Goal: Task Accomplishment & Management: Use online tool/utility

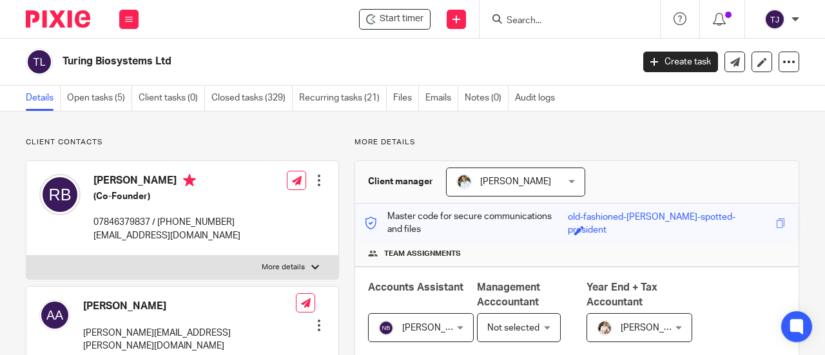
click at [530, 14] on form at bounding box center [573, 19] width 137 height 16
click at [530, 21] on input "Search" at bounding box center [563, 21] width 116 height 12
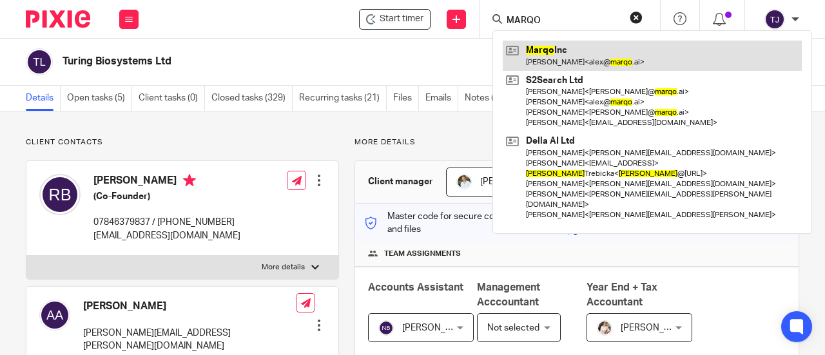
type input "MARQO"
click at [537, 52] on link at bounding box center [651, 56] width 299 height 30
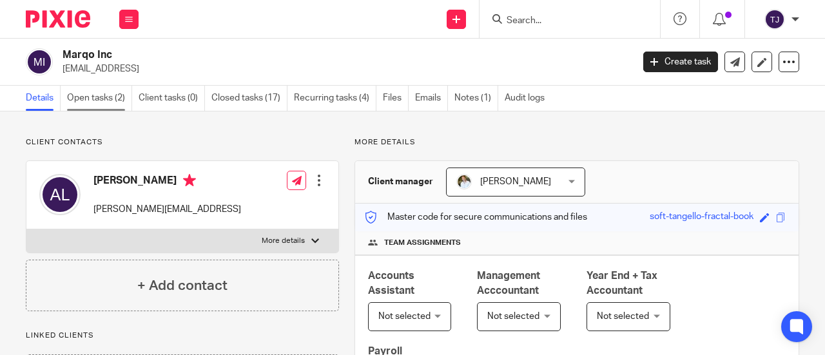
click at [106, 96] on link "Open tasks (2)" at bounding box center [99, 98] width 65 height 25
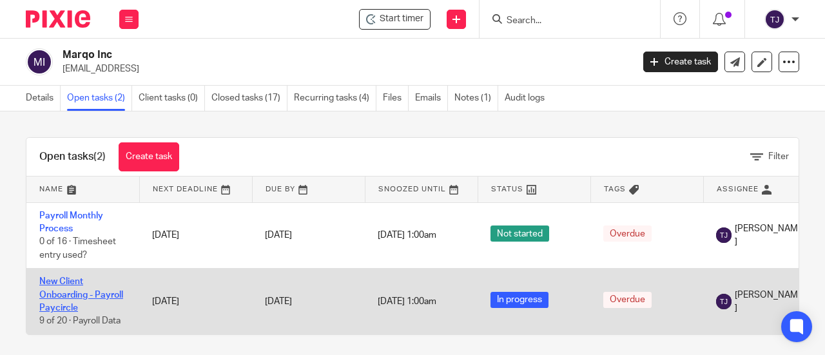
click at [104, 294] on link "New Client Onboarding - Payroll Paycircle" at bounding box center [81, 294] width 84 height 35
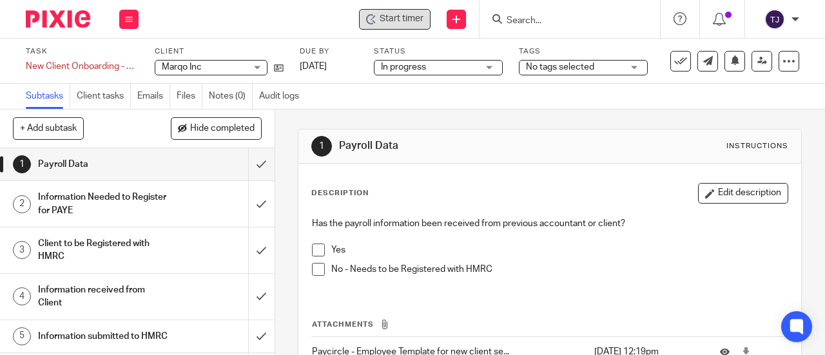
click at [405, 22] on span "Start timer" at bounding box center [401, 19] width 44 height 14
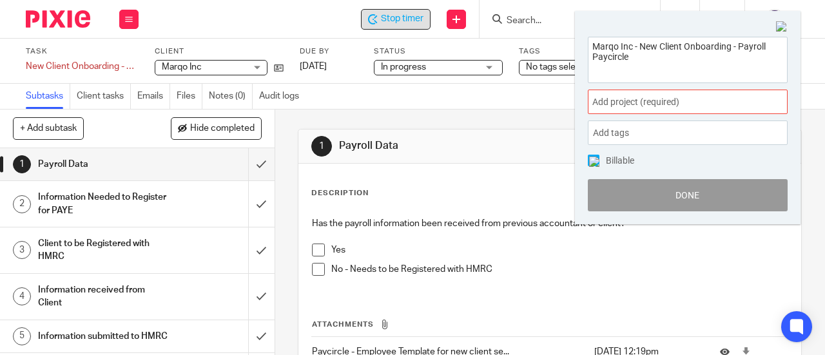
click at [647, 112] on div "Add project (required) :" at bounding box center [688, 102] width 200 height 24
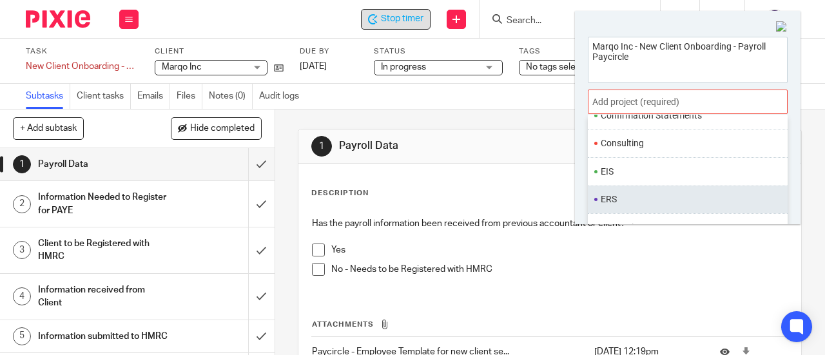
scroll to position [64, 0]
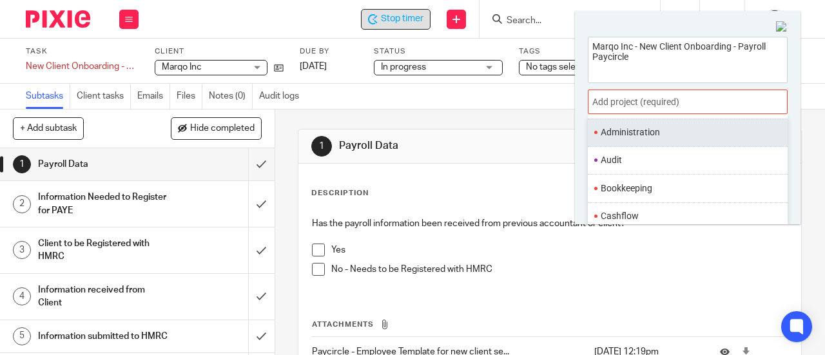
click at [653, 131] on li "Administration" at bounding box center [684, 133] width 168 height 14
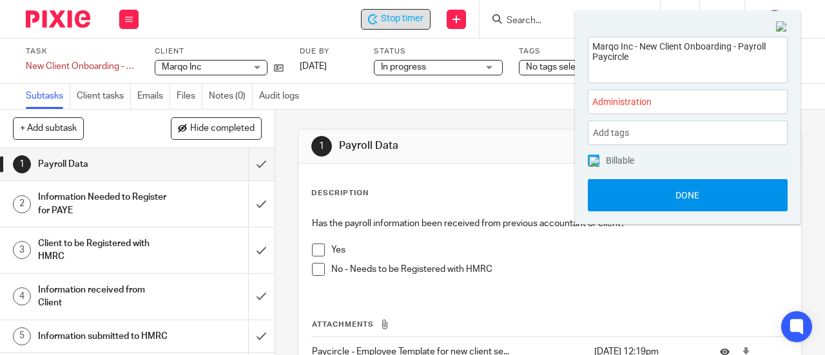
click at [652, 198] on button "Done" at bounding box center [688, 195] width 200 height 32
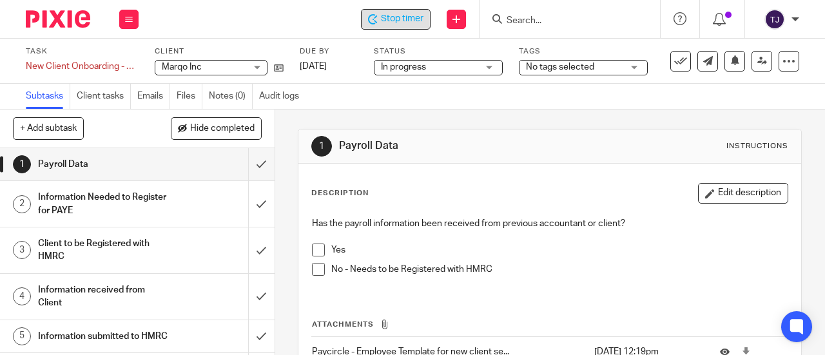
click at [401, 20] on span "Stop timer" at bounding box center [402, 19] width 43 height 14
click at [544, 19] on input "Search" at bounding box center [563, 21] width 116 height 12
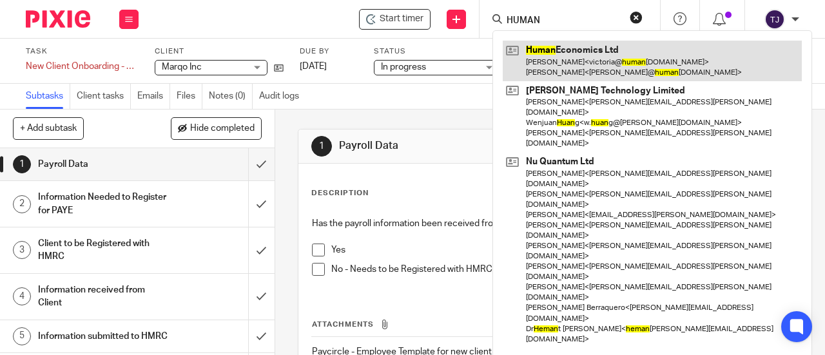
type input "HUMAN"
click at [537, 46] on link at bounding box center [651, 61] width 299 height 40
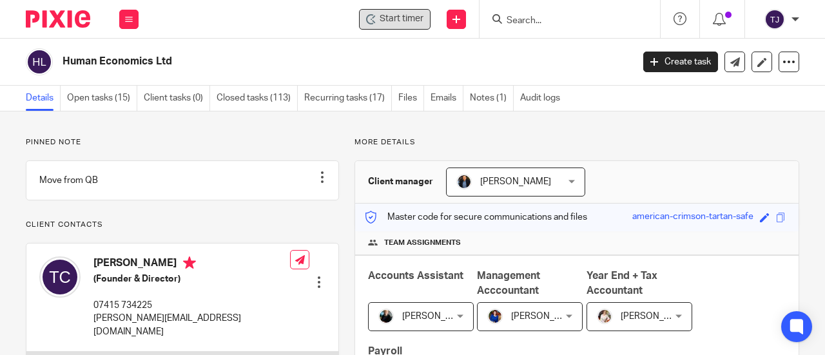
click at [412, 18] on span "Start timer" at bounding box center [401, 19] width 44 height 14
click at [416, 23] on span "Start timer" at bounding box center [401, 19] width 44 height 14
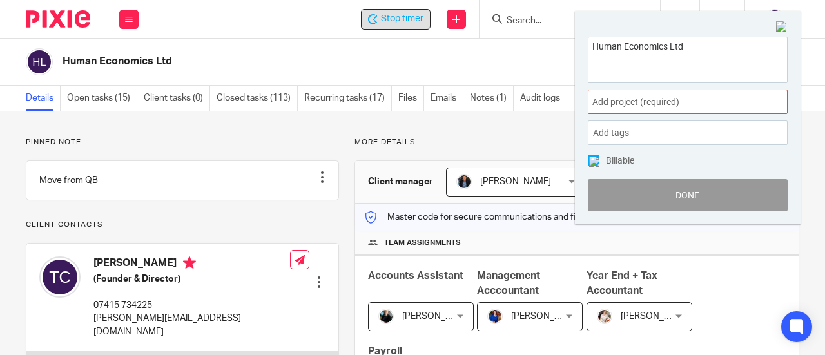
click at [632, 99] on span "Add project (required) :" at bounding box center [673, 102] width 162 height 14
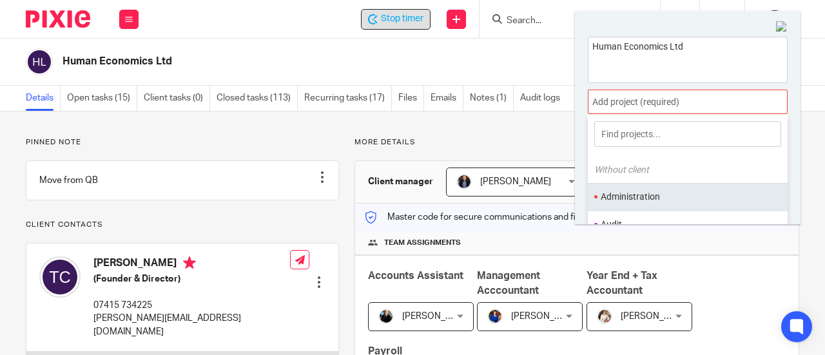
click at [642, 193] on li "Administration" at bounding box center [684, 197] width 168 height 14
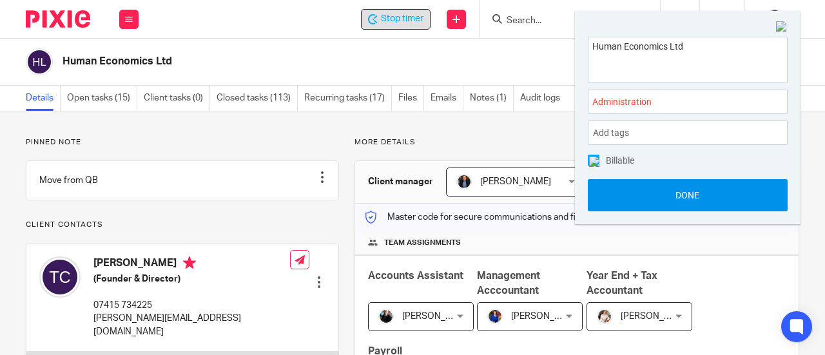
click at [649, 189] on button "Done" at bounding box center [688, 195] width 200 height 32
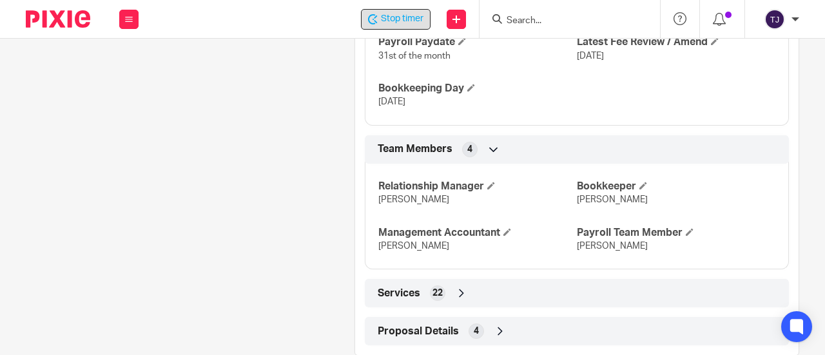
scroll to position [1067, 0]
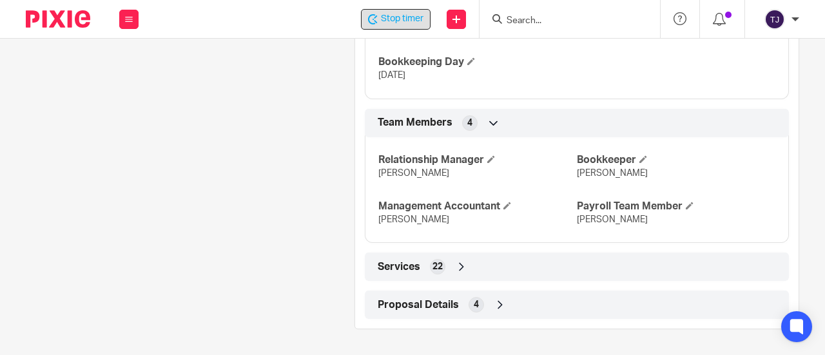
click at [457, 265] on icon at bounding box center [461, 266] width 13 height 13
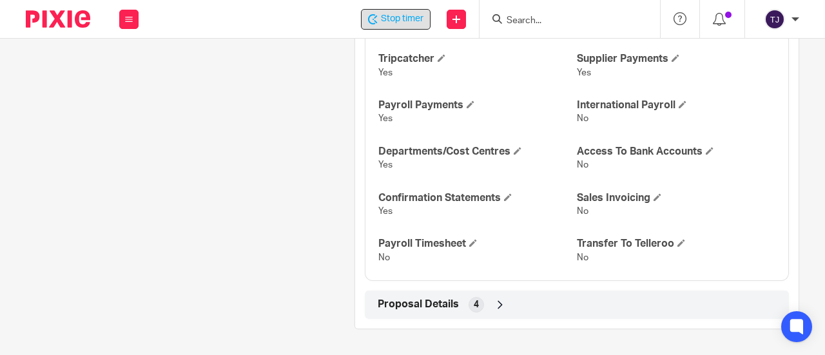
scroll to position [1589, 0]
click at [496, 307] on icon at bounding box center [499, 304] width 13 height 13
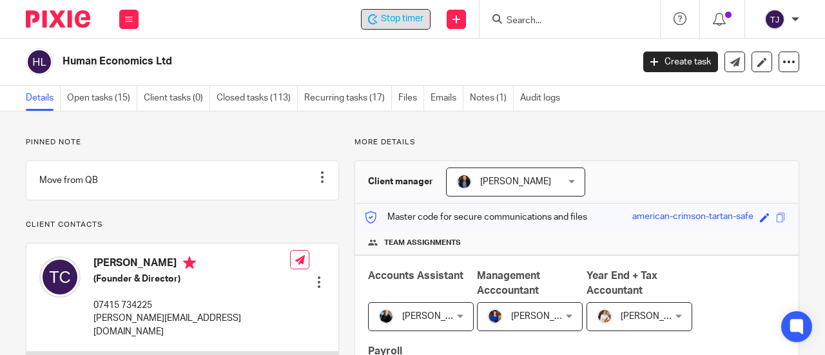
scroll to position [0, 0]
click at [442, 98] on link "Emails" at bounding box center [446, 98] width 33 height 25
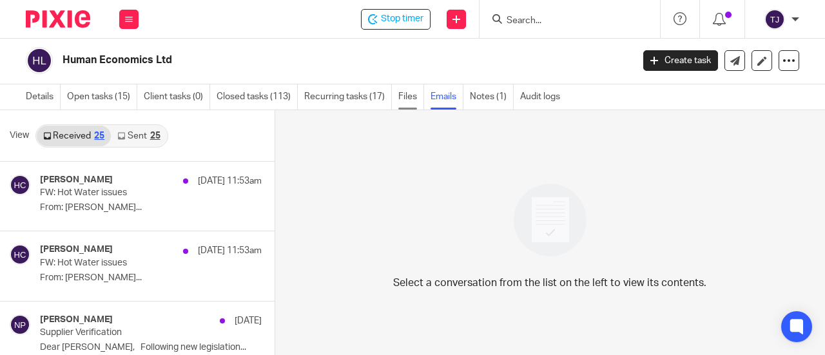
click at [407, 92] on link "Files" at bounding box center [411, 96] width 26 height 25
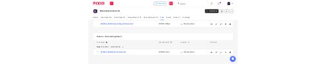
scroll to position [151, 0]
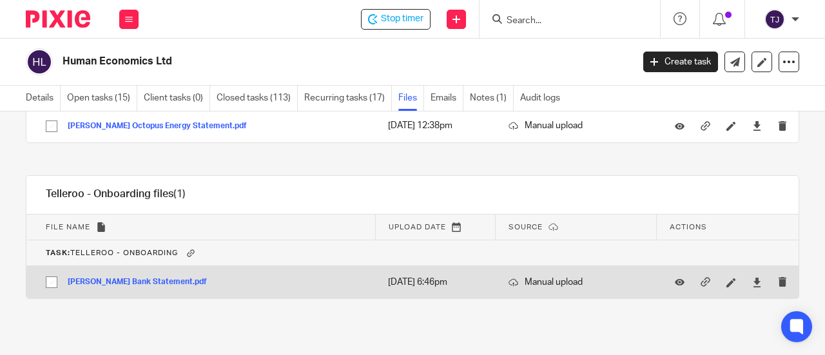
click at [134, 283] on button "Tom Callahan Bank Statement.pdf" at bounding box center [142, 282] width 149 height 9
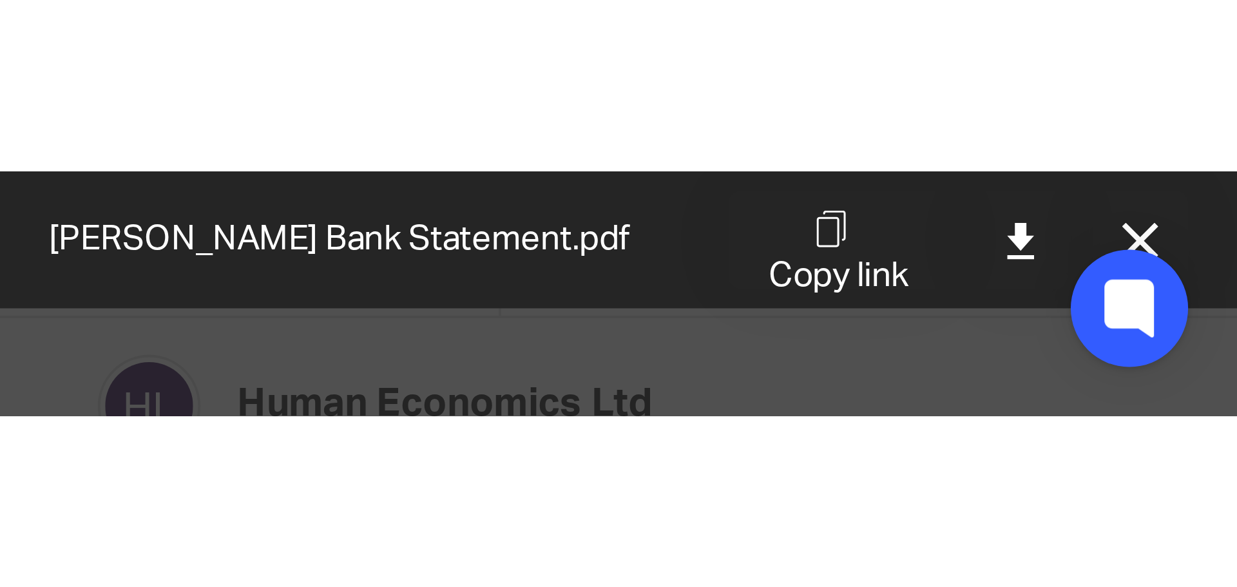
scroll to position [0, 0]
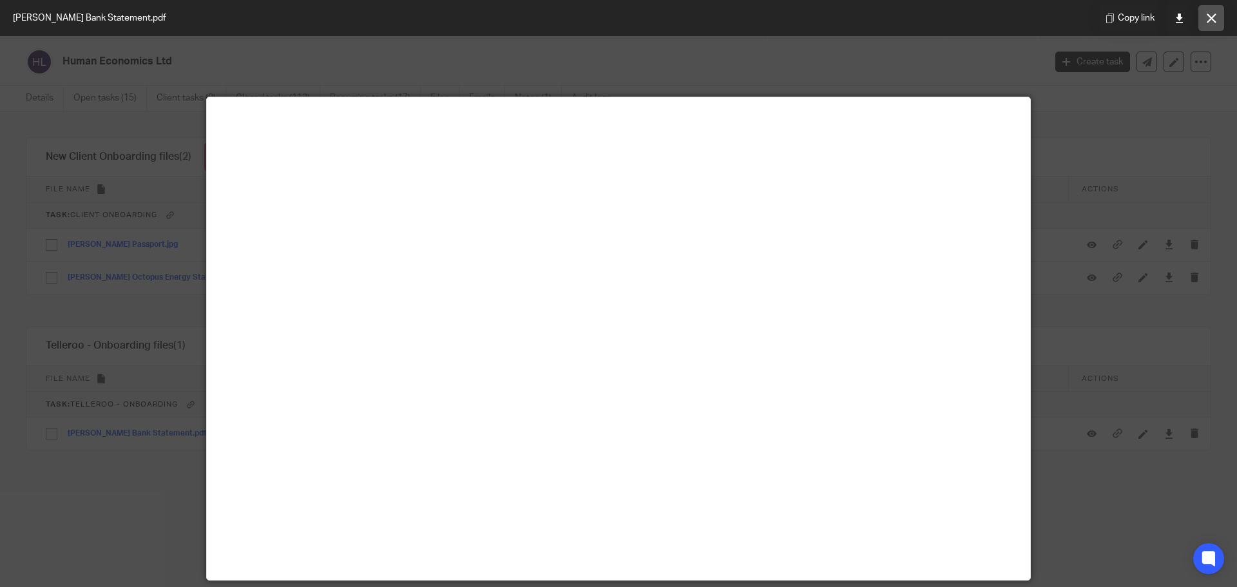
click at [824, 12] on button at bounding box center [1211, 18] width 26 height 26
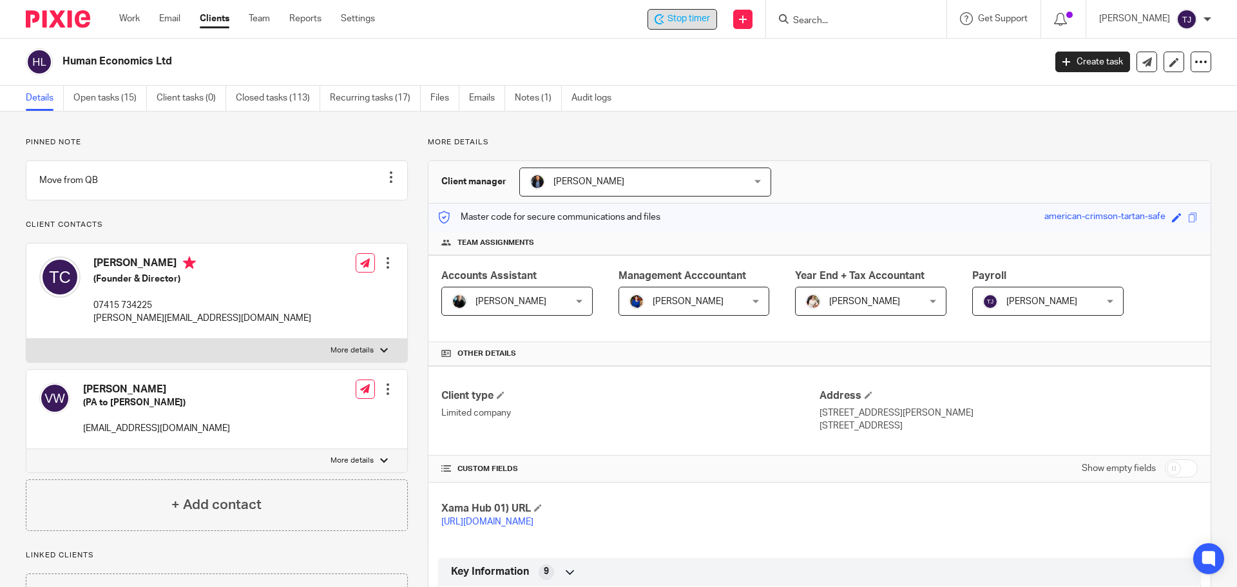
click at [710, 20] on span "Stop timer" at bounding box center [688, 19] width 43 height 14
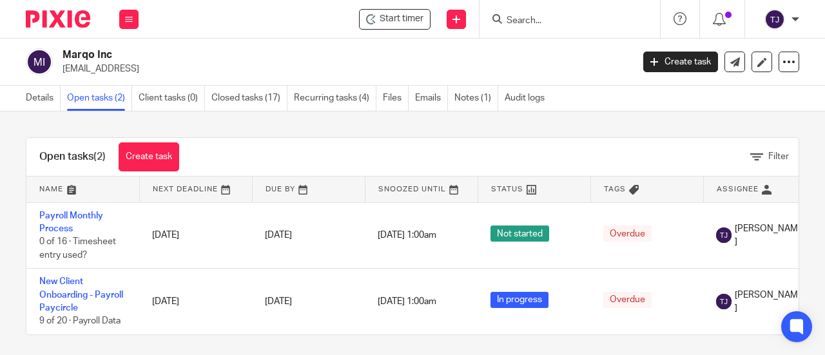
click at [451, 60] on h2 "Marqo Inc" at bounding box center [286, 55] width 449 height 14
click at [553, 21] on input "Search" at bounding box center [563, 21] width 116 height 12
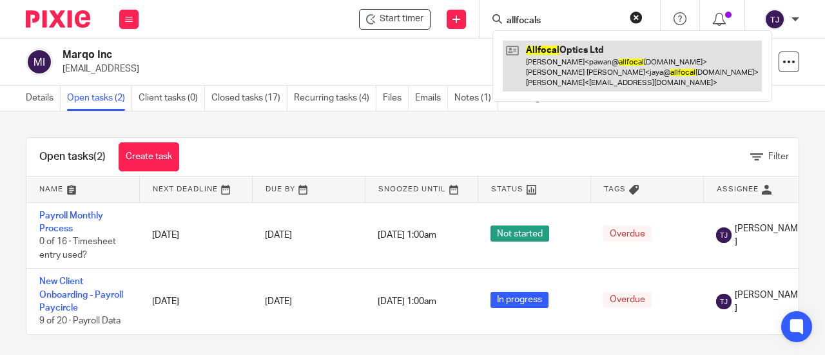
type input "allfocals"
click at [544, 54] on link at bounding box center [631, 66] width 259 height 51
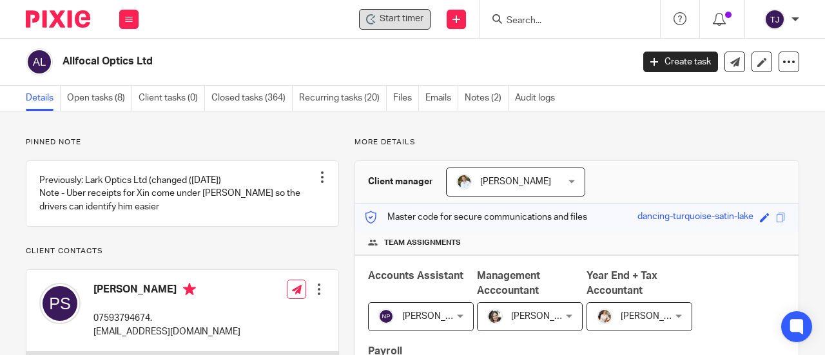
click at [420, 19] on span "Start timer" at bounding box center [401, 19] width 44 height 14
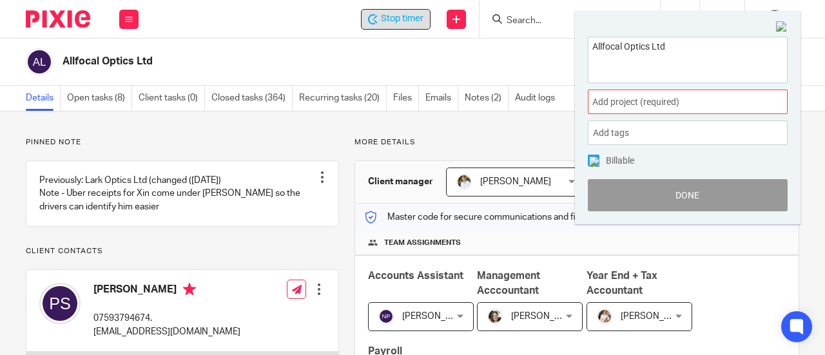
click at [642, 102] on span "Add project (required) :" at bounding box center [673, 102] width 162 height 14
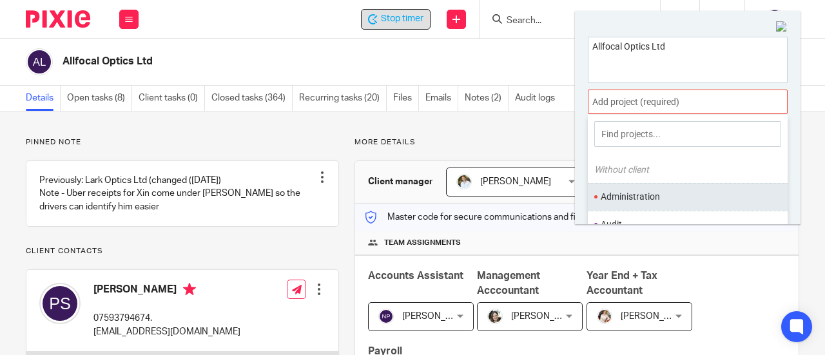
click at [651, 193] on li "Administration" at bounding box center [684, 197] width 168 height 14
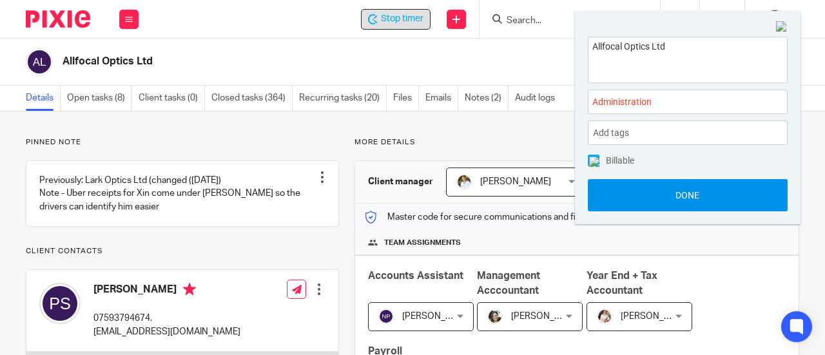
click at [650, 187] on button "Done" at bounding box center [688, 195] width 200 height 32
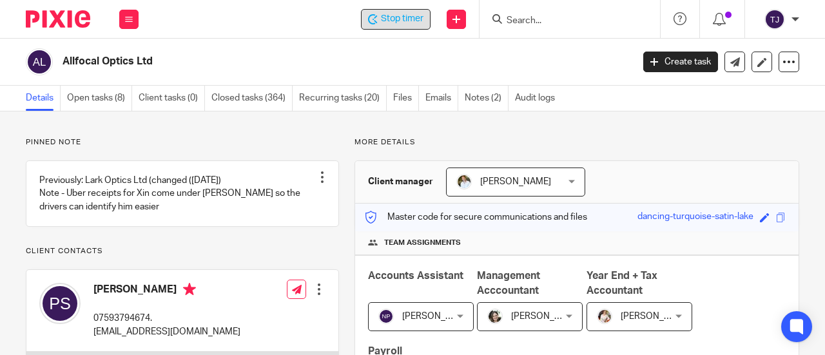
click at [378, 17] on icon at bounding box center [373, 19] width 10 height 10
click at [352, 68] on h2 "Allfocal Optics Ltd" at bounding box center [286, 62] width 449 height 14
click at [518, 19] on input "Search" at bounding box center [563, 21] width 116 height 12
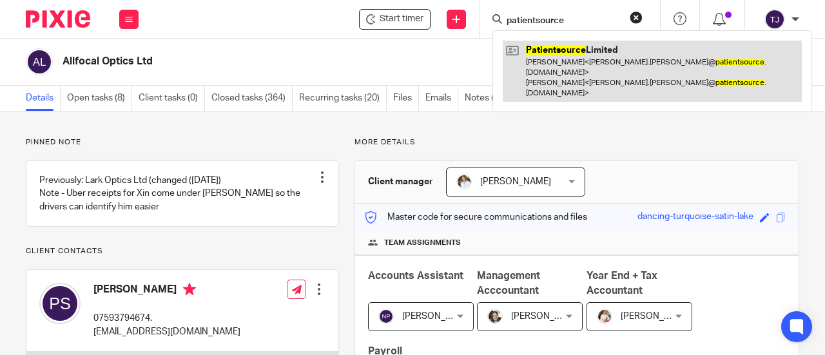
type input "patientsource"
click at [545, 47] on link at bounding box center [651, 71] width 299 height 61
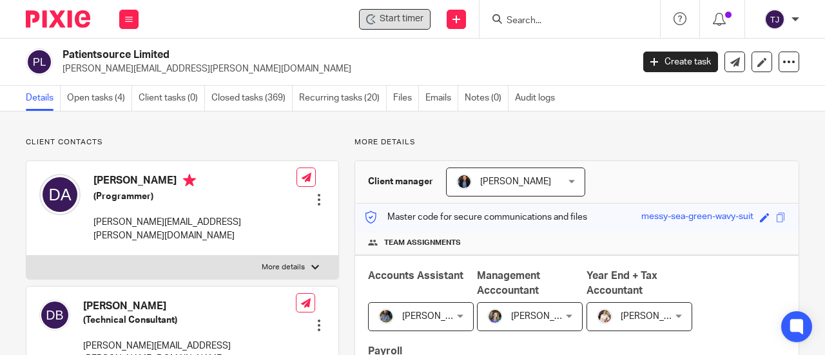
click at [407, 14] on span "Start timer" at bounding box center [401, 19] width 44 height 14
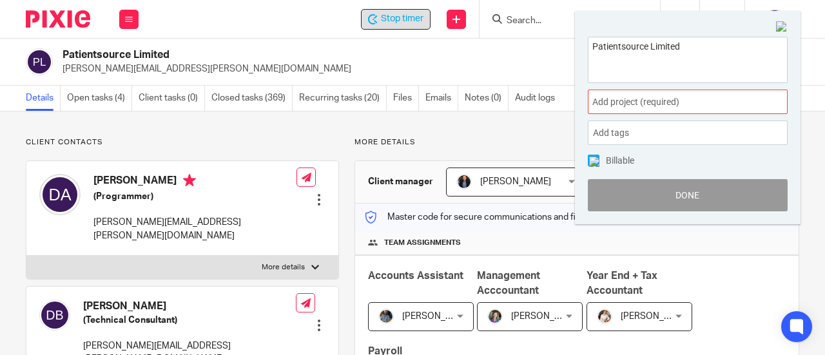
click at [756, 100] on div "Add project (required) :" at bounding box center [688, 102] width 200 height 24
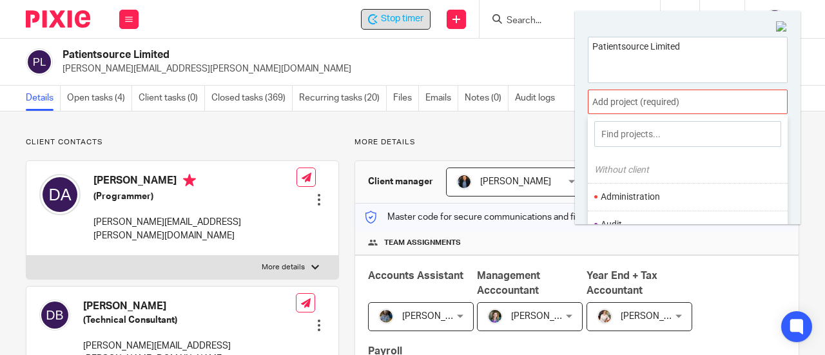
click at [643, 195] on li "Administration" at bounding box center [684, 197] width 168 height 14
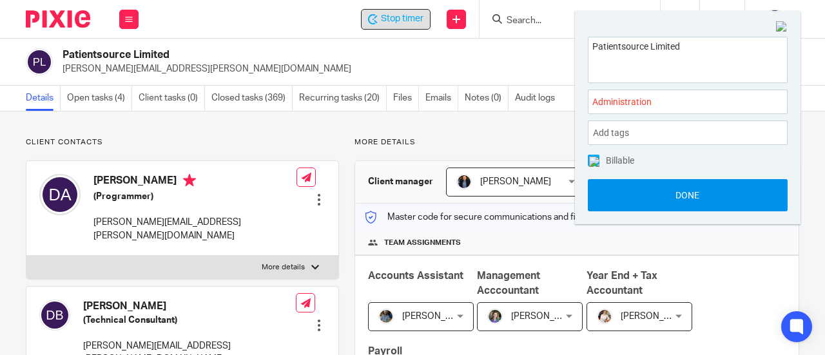
click at [702, 196] on button "Done" at bounding box center [688, 195] width 200 height 32
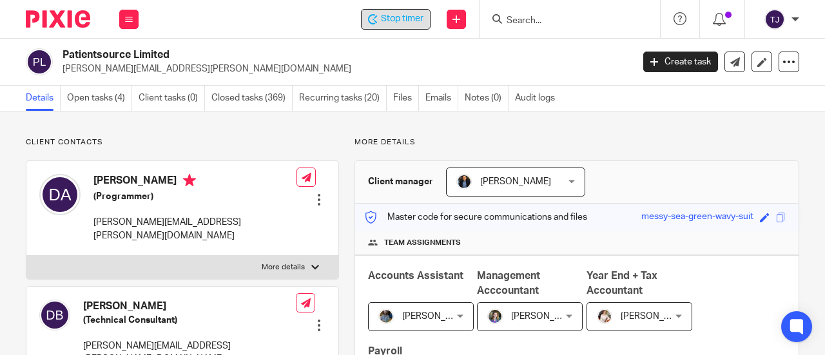
click at [386, 14] on span "Stop timer" at bounding box center [402, 19] width 43 height 14
click at [348, 53] on h2 "Patientsource Limited" at bounding box center [286, 55] width 449 height 14
click at [563, 19] on input "Search" at bounding box center [563, 21] width 116 height 12
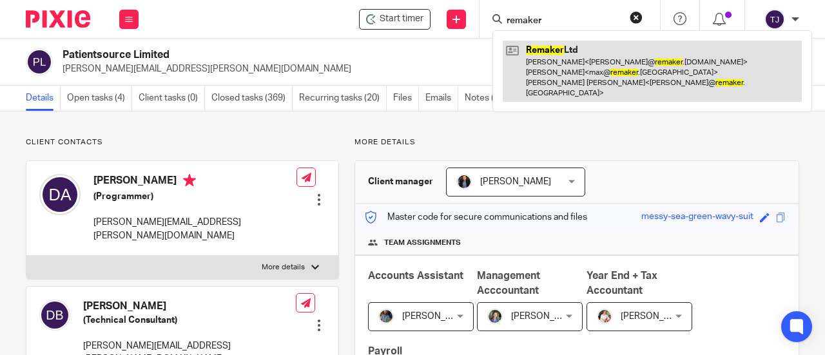
type input "remaker"
click at [551, 56] on link at bounding box center [651, 71] width 299 height 61
click at [551, 57] on link at bounding box center [651, 71] width 299 height 61
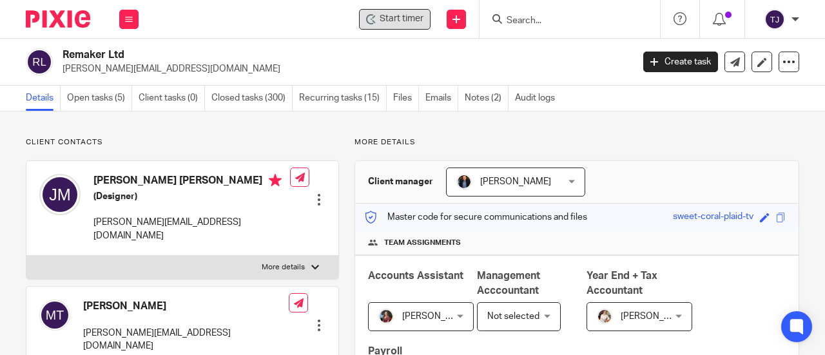
click at [383, 12] on div "Start timer" at bounding box center [395, 19] width 72 height 21
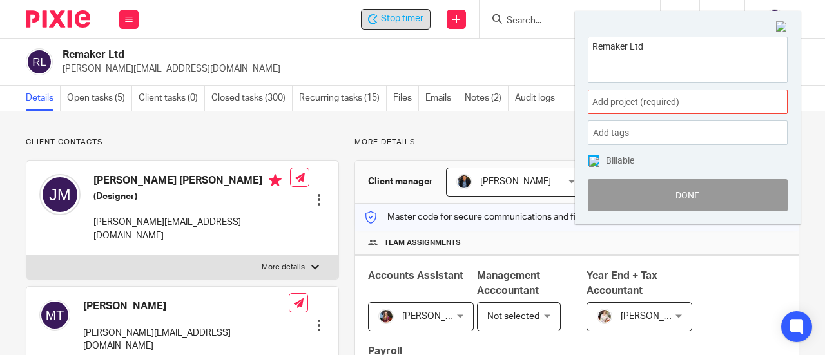
click at [703, 101] on span "Add project (required) :" at bounding box center [673, 102] width 162 height 14
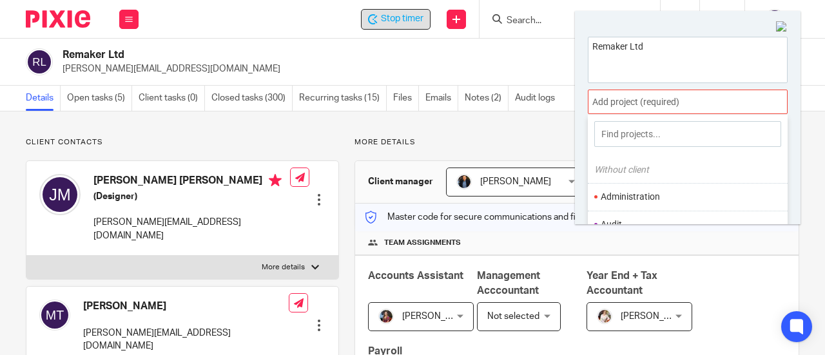
click at [648, 198] on li "Administration" at bounding box center [684, 197] width 168 height 14
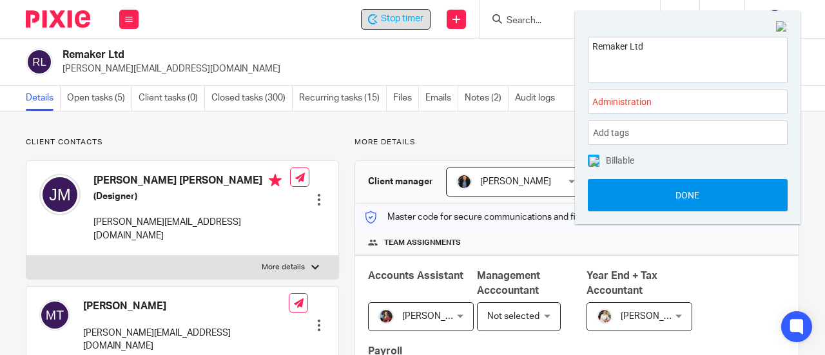
drag, startPoint x: 673, startPoint y: 200, endPoint x: 697, endPoint y: 207, distance: 25.7
click at [691, 207] on button "Done" at bounding box center [688, 195] width 200 height 32
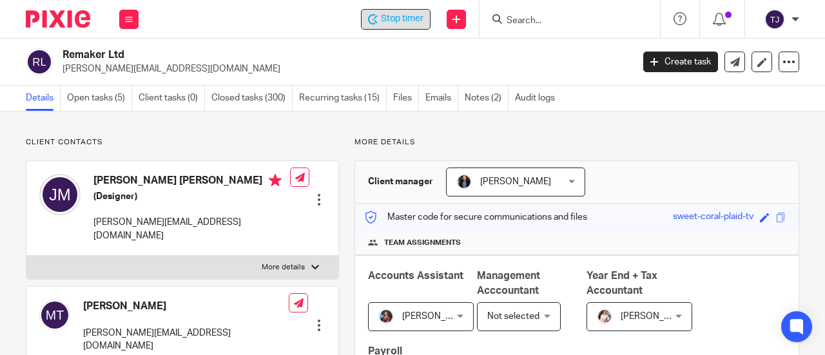
click at [416, 16] on span "Stop timer" at bounding box center [402, 19] width 43 height 14
click at [521, 21] on input "Search" at bounding box center [563, 21] width 116 height 12
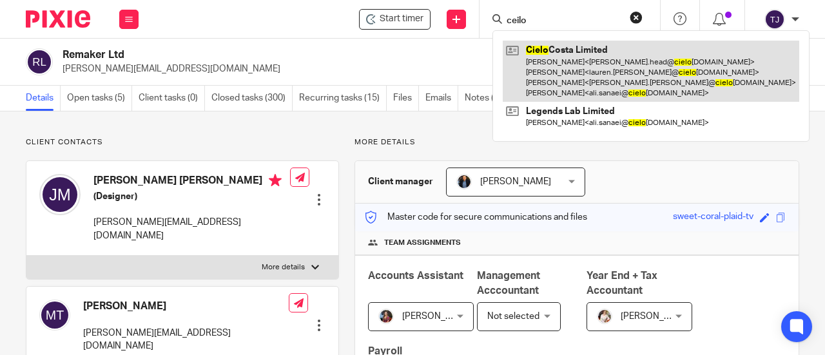
type input "ceilo"
click at [574, 48] on link at bounding box center [650, 71] width 296 height 61
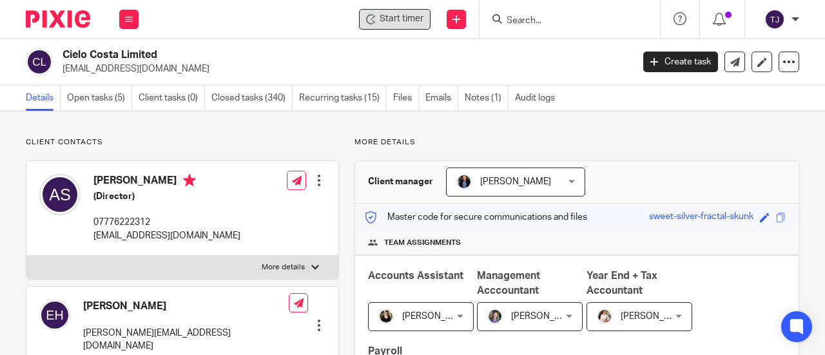
click at [408, 24] on span "Start timer" at bounding box center [401, 19] width 44 height 14
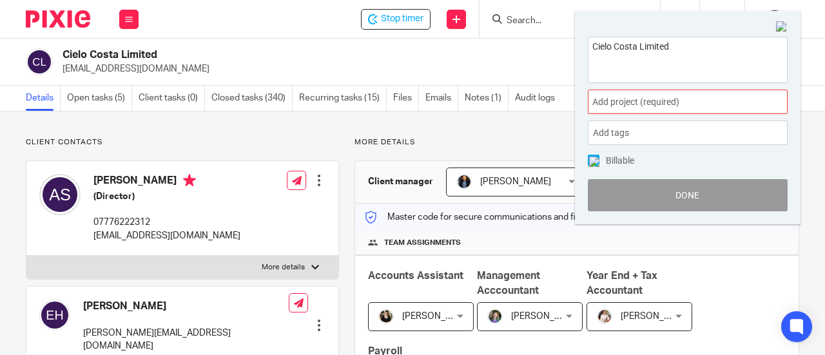
click at [642, 97] on span "Add project (required) :" at bounding box center [673, 102] width 162 height 14
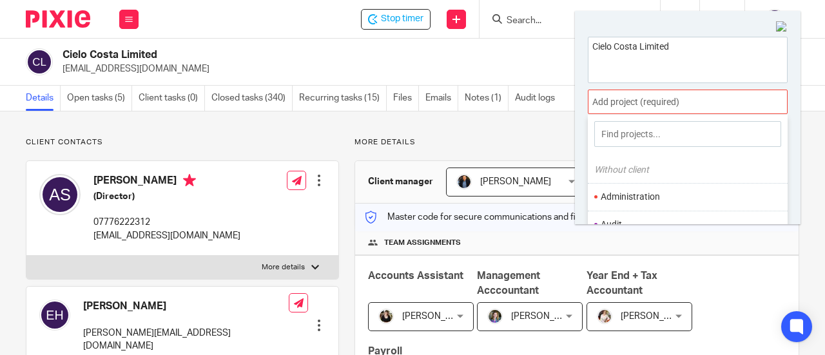
click at [633, 193] on li "Administration" at bounding box center [684, 197] width 168 height 14
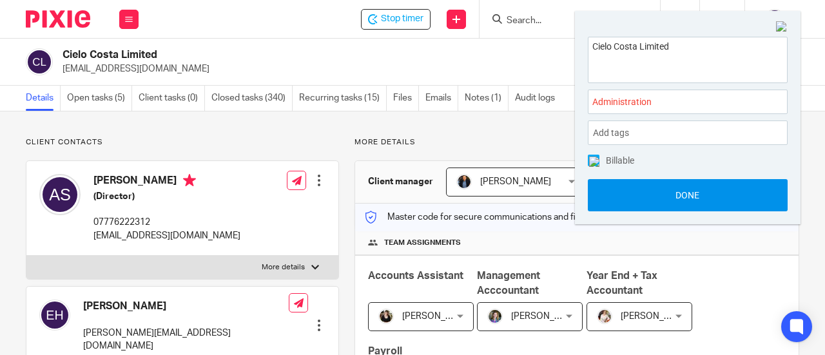
click at [627, 200] on button "Done" at bounding box center [688, 195] width 200 height 32
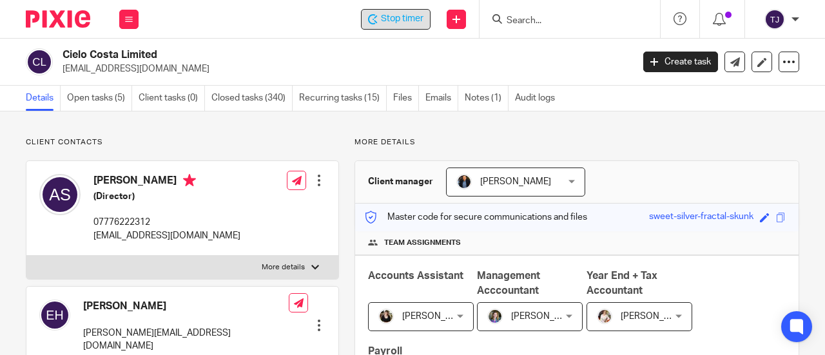
click at [400, 21] on span "Stop timer" at bounding box center [402, 19] width 43 height 14
click at [450, 48] on h2 "Cielo Costa Limited" at bounding box center [286, 55] width 449 height 14
